Goal: Answer question/provide support

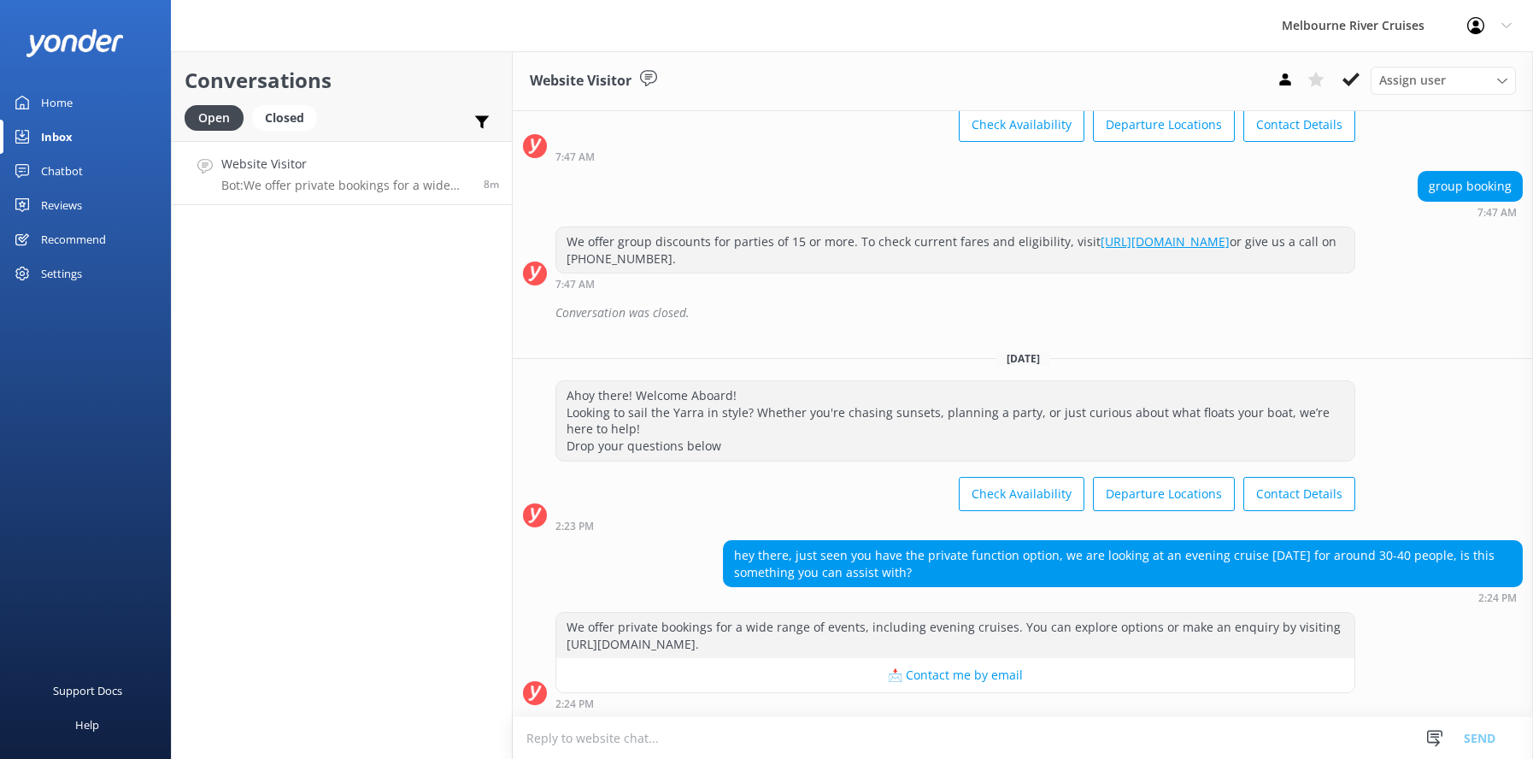
scroll to position [146, 0]
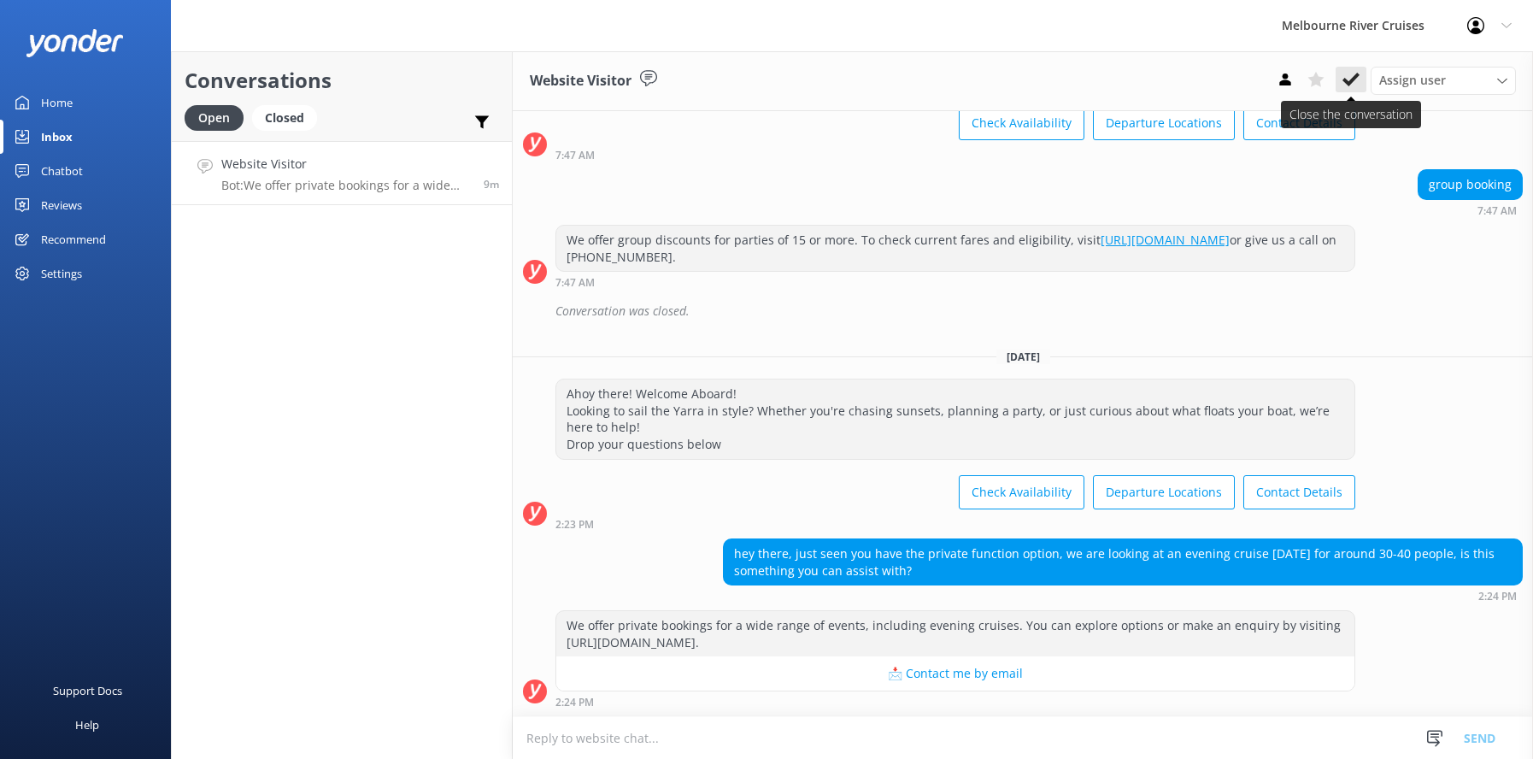
click at [1346, 85] on icon at bounding box center [1351, 79] width 17 height 17
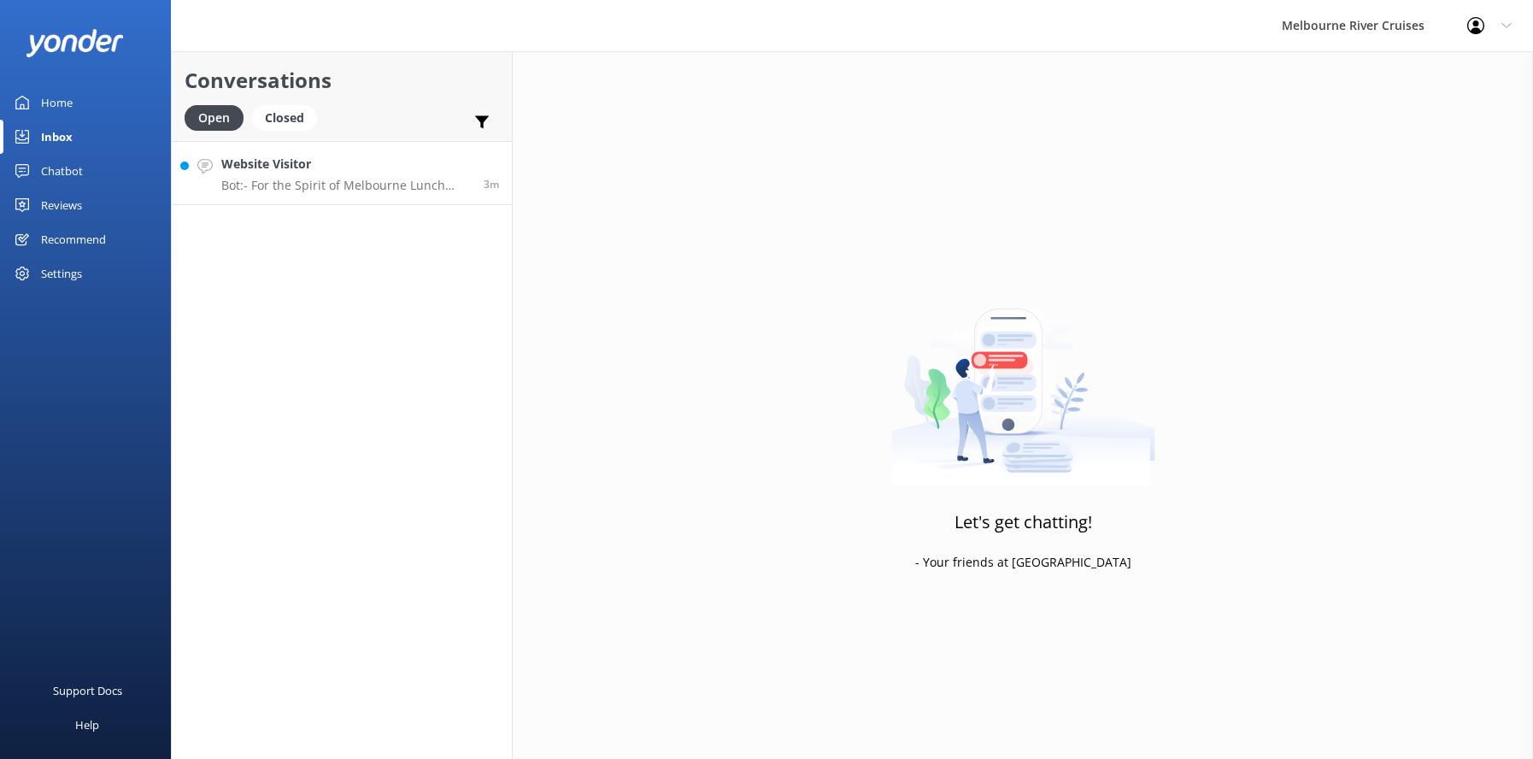
click at [268, 169] on h4 "Website Visitor" at bounding box center [346, 164] width 250 height 19
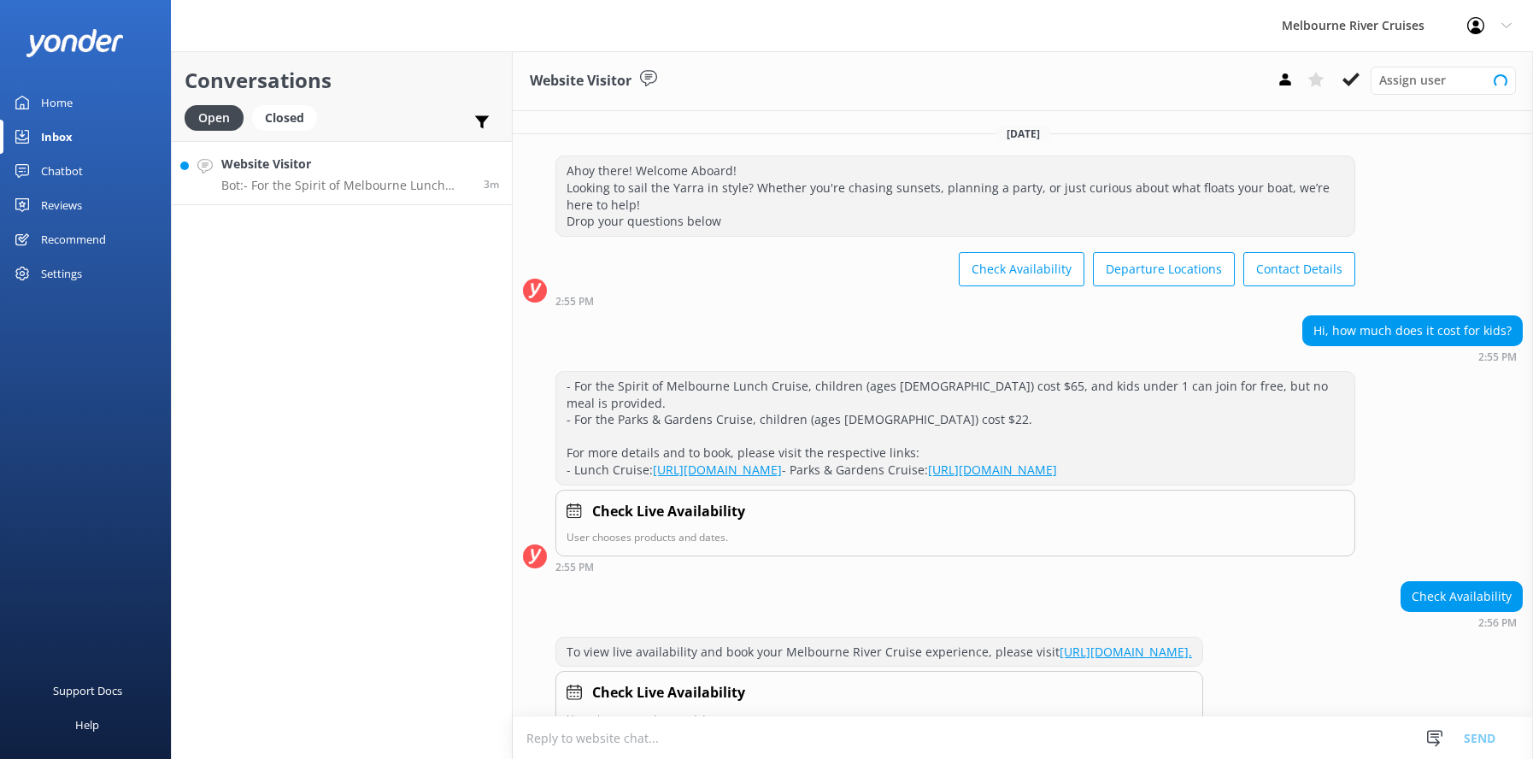
scroll to position [64, 0]
